Goal: Information Seeking & Learning: Learn about a topic

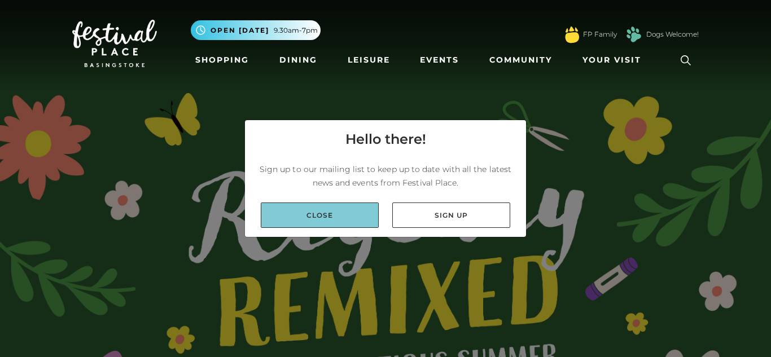
click at [351, 219] on link "Close" at bounding box center [320, 215] width 118 height 25
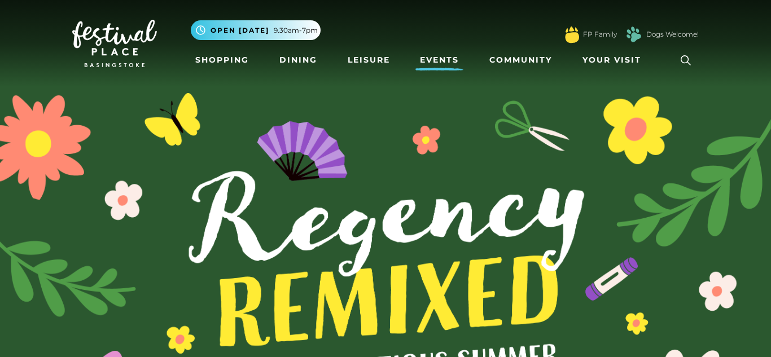
click at [443, 56] on link "Events" at bounding box center [440, 60] width 48 height 21
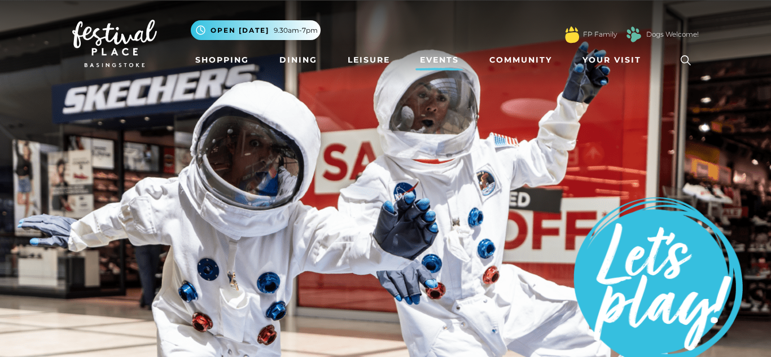
click at [370, 25] on div ".st5{fill:none;stroke:#FFFFFF;stroke-width:2.29;stroke-miterlimit:10;} Open tod…" at bounding box center [445, 31] width 508 height 34
